Goal: Task Accomplishment & Management: Use online tool/utility

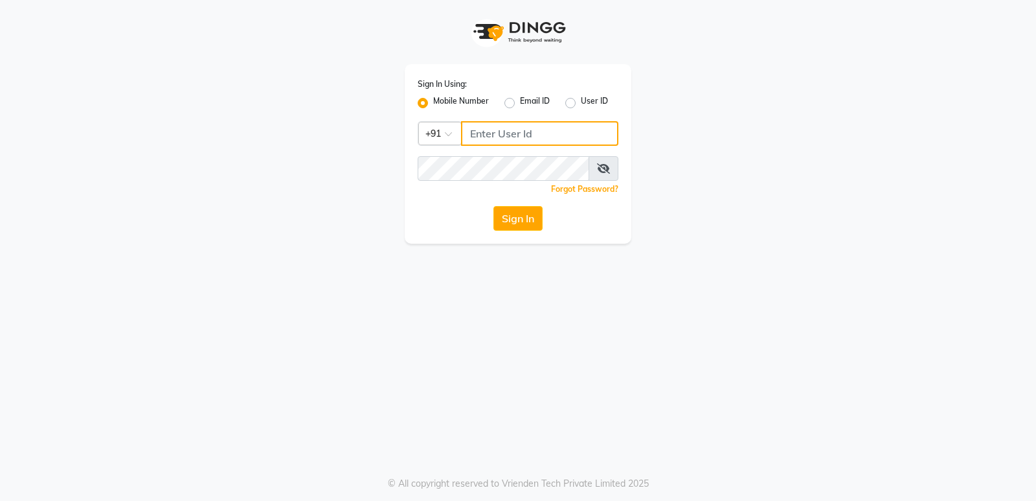
click at [519, 123] on input "Username" at bounding box center [539, 133] width 157 height 25
drag, startPoint x: 475, startPoint y: 133, endPoint x: 563, endPoint y: 131, distance: 88.7
click at [563, 131] on input "8169518462" at bounding box center [539, 133] width 157 height 25
click at [467, 133] on input "8169518462" at bounding box center [539, 133] width 157 height 25
drag, startPoint x: 467, startPoint y: 133, endPoint x: 522, endPoint y: 144, distance: 56.1
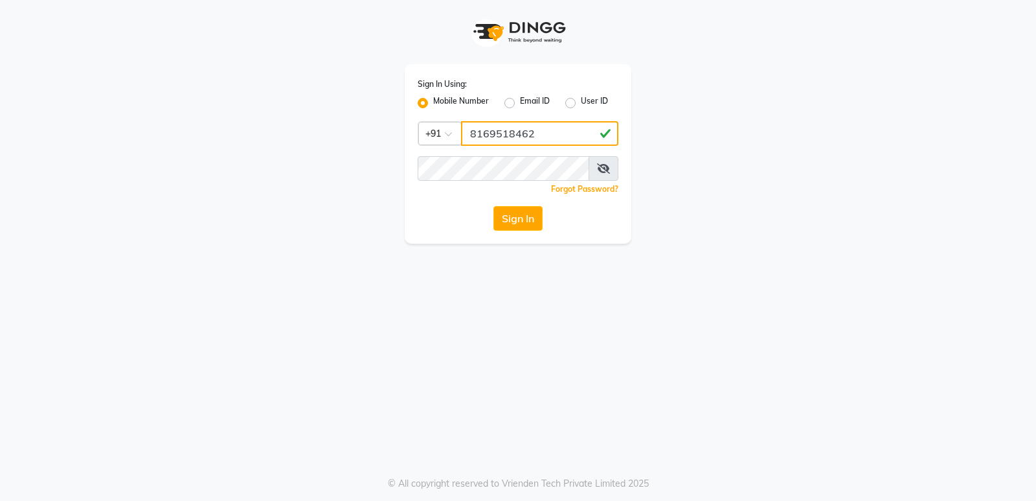
click at [522, 144] on input "8169518462" at bounding box center [539, 133] width 157 height 25
type input "8169518462"
click at [473, 132] on input "8169518462" at bounding box center [539, 133] width 157 height 25
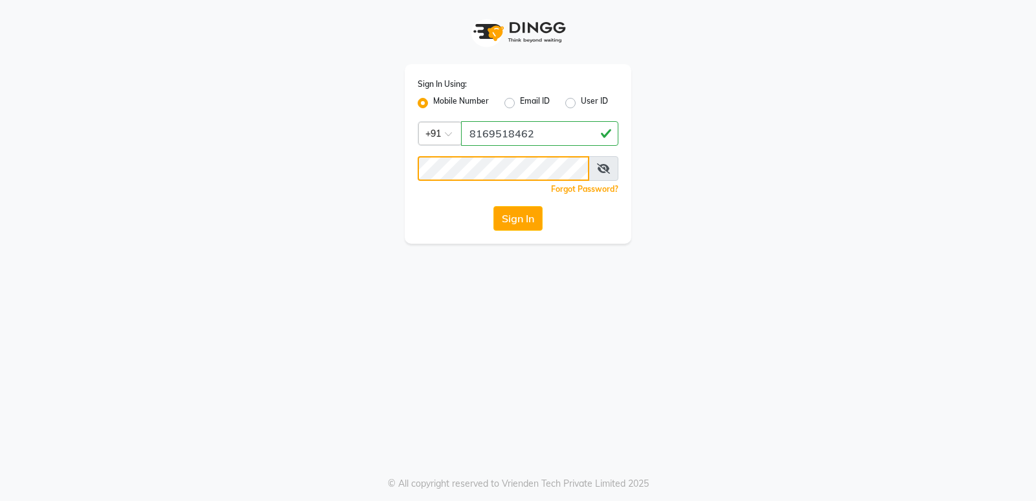
click at [493, 206] on button "Sign In" at bounding box center [517, 218] width 49 height 25
